Goal: Information Seeking & Learning: Learn about a topic

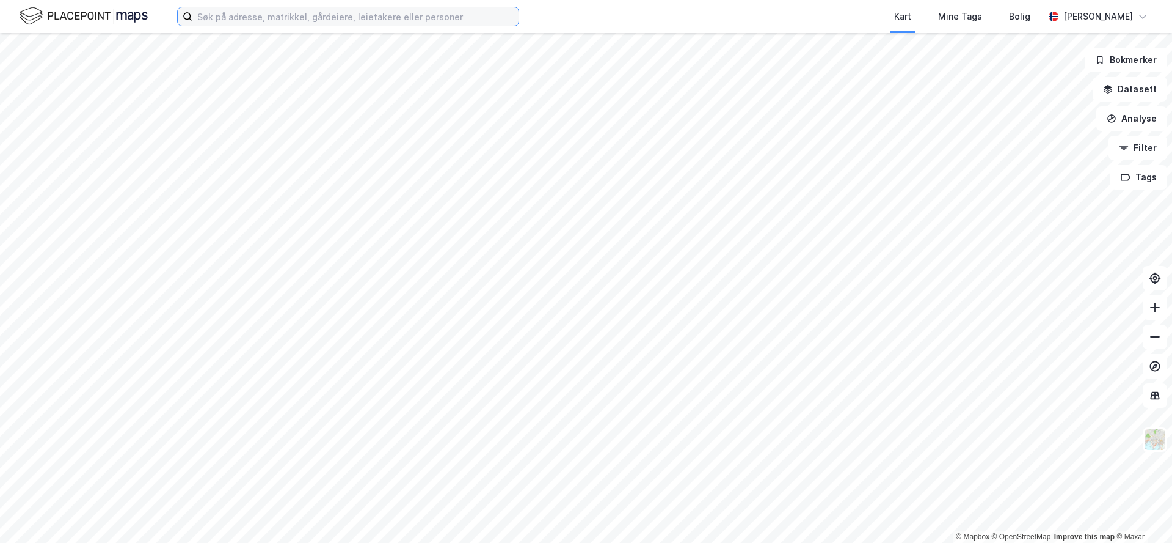
click at [382, 21] on input at bounding box center [355, 16] width 326 height 18
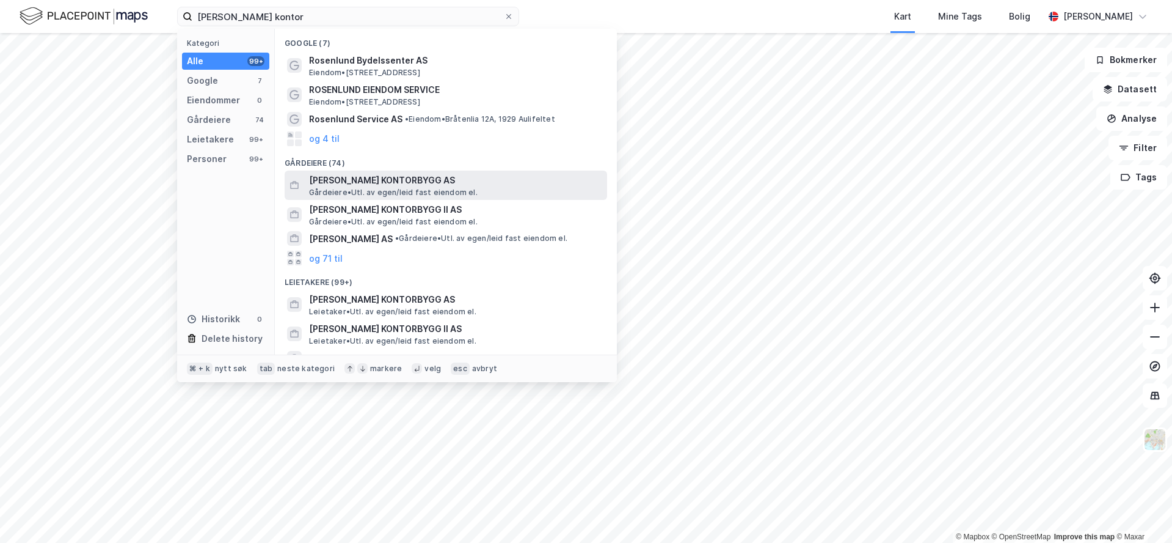
click at [415, 178] on span "[PERSON_NAME] KONTORBYGG AS" at bounding box center [455, 180] width 293 height 15
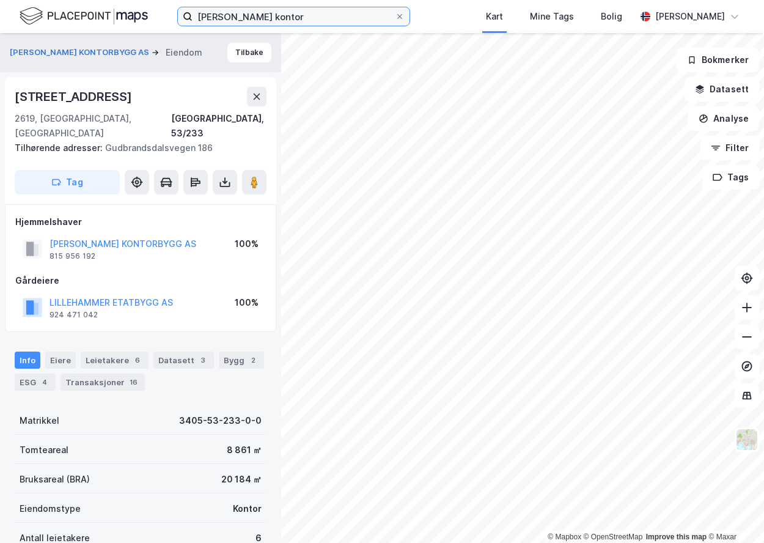
click at [268, 18] on input "[PERSON_NAME] kontor" at bounding box center [293, 16] width 202 height 18
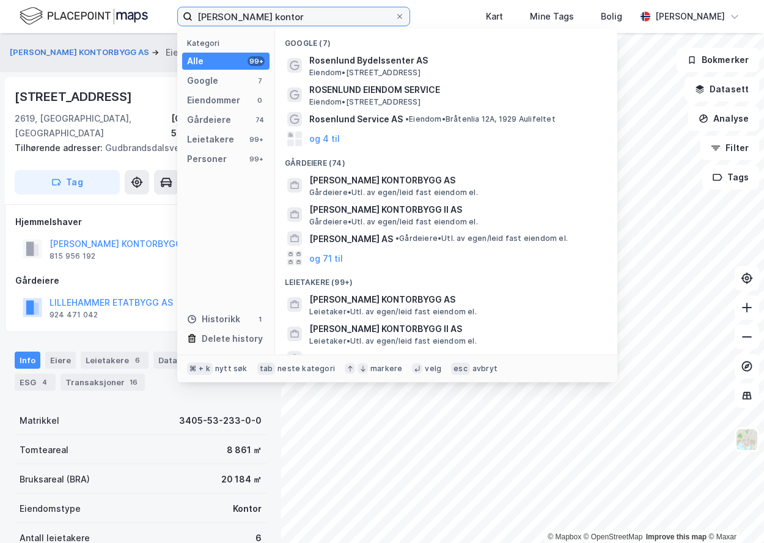
click at [268, 18] on input "[PERSON_NAME] kontor" at bounding box center [293, 16] width 202 height 18
paste input "Multianlegg 3 AS"
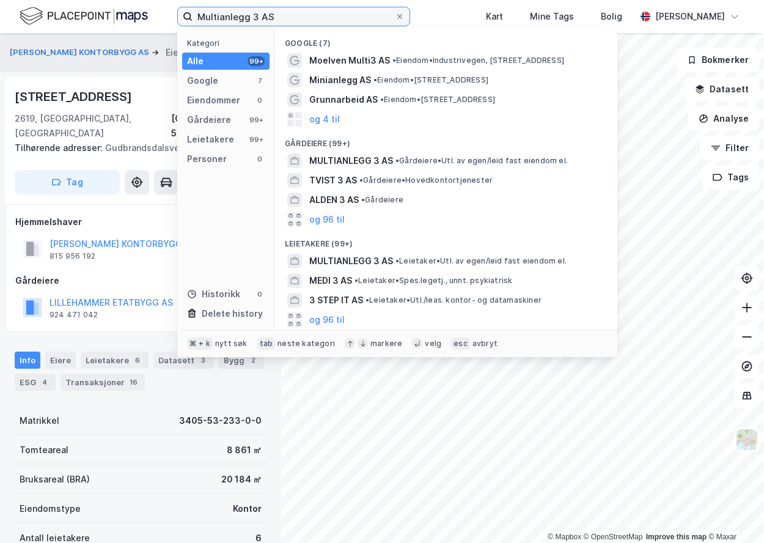
type input "Multianlegg 3 AS"
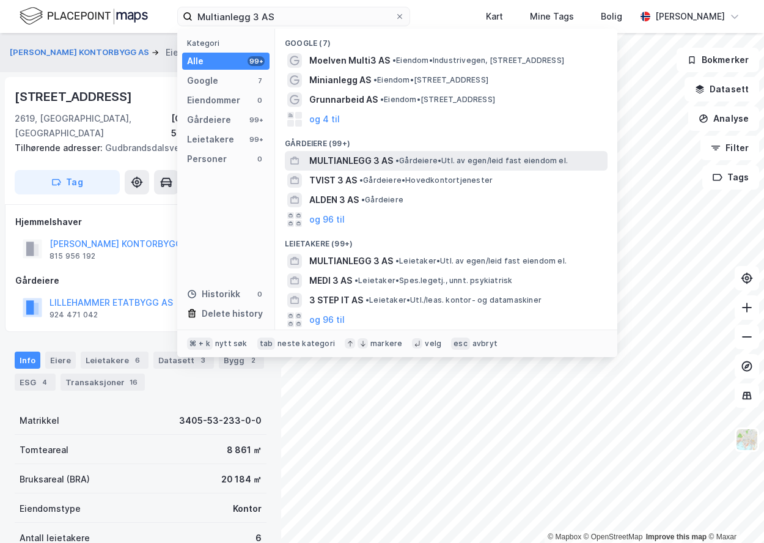
click at [398, 163] on span "•" at bounding box center [397, 160] width 4 height 9
